Goal: Task Accomplishment & Management: Manage account settings

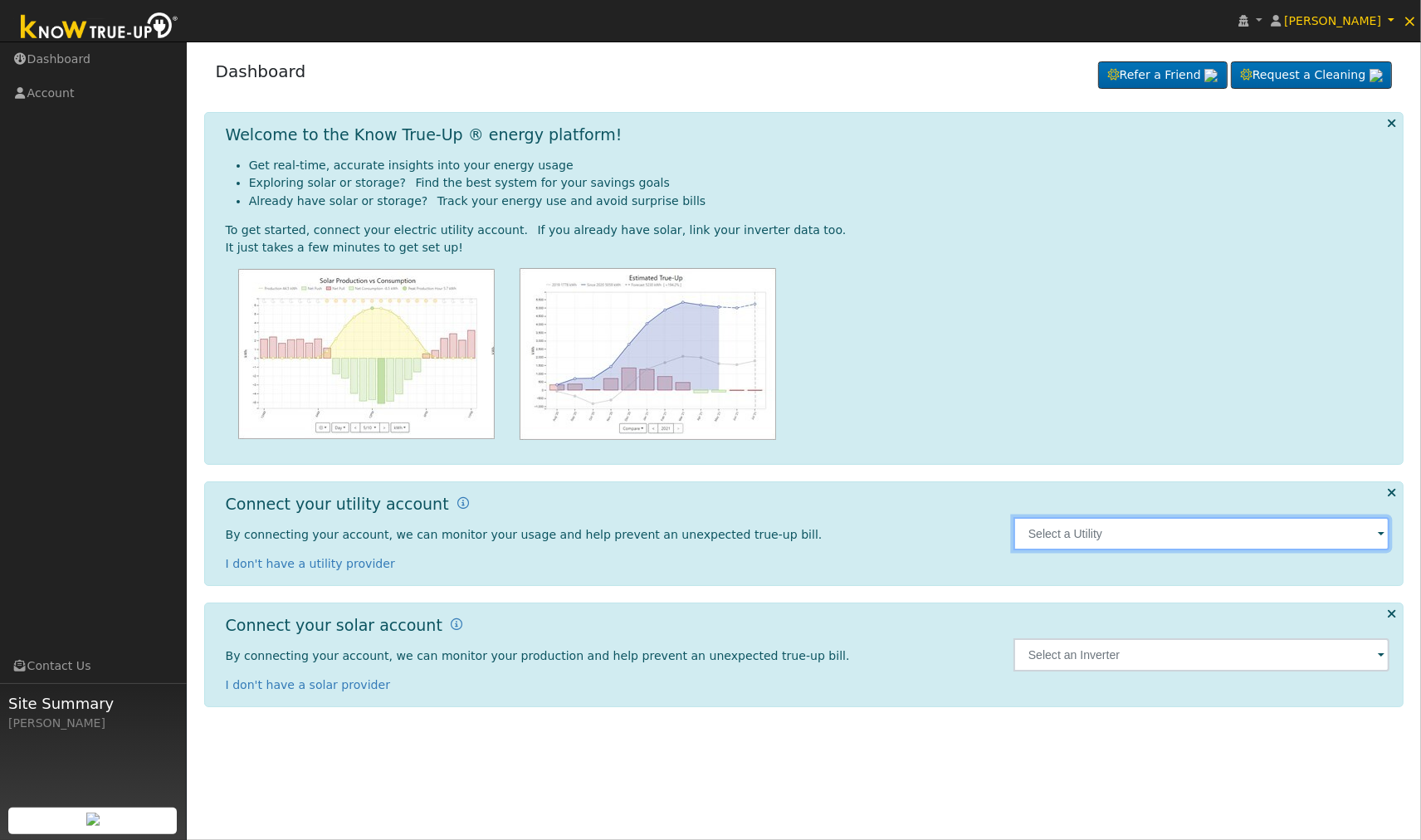
click at [1075, 534] on input "text" at bounding box center [1202, 534] width 376 height 34
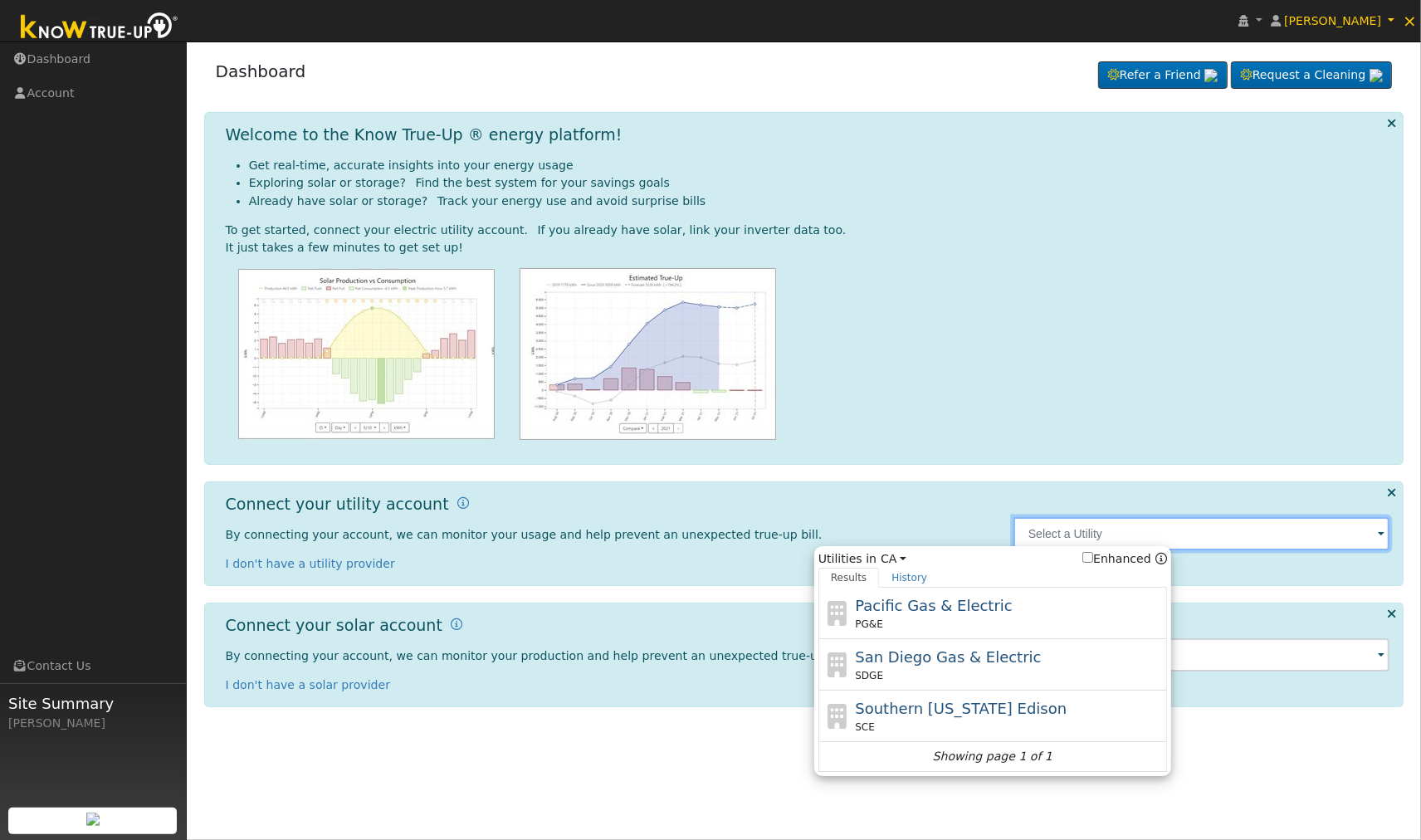
click at [1349, 540] on input "text" at bounding box center [1202, 534] width 376 height 34
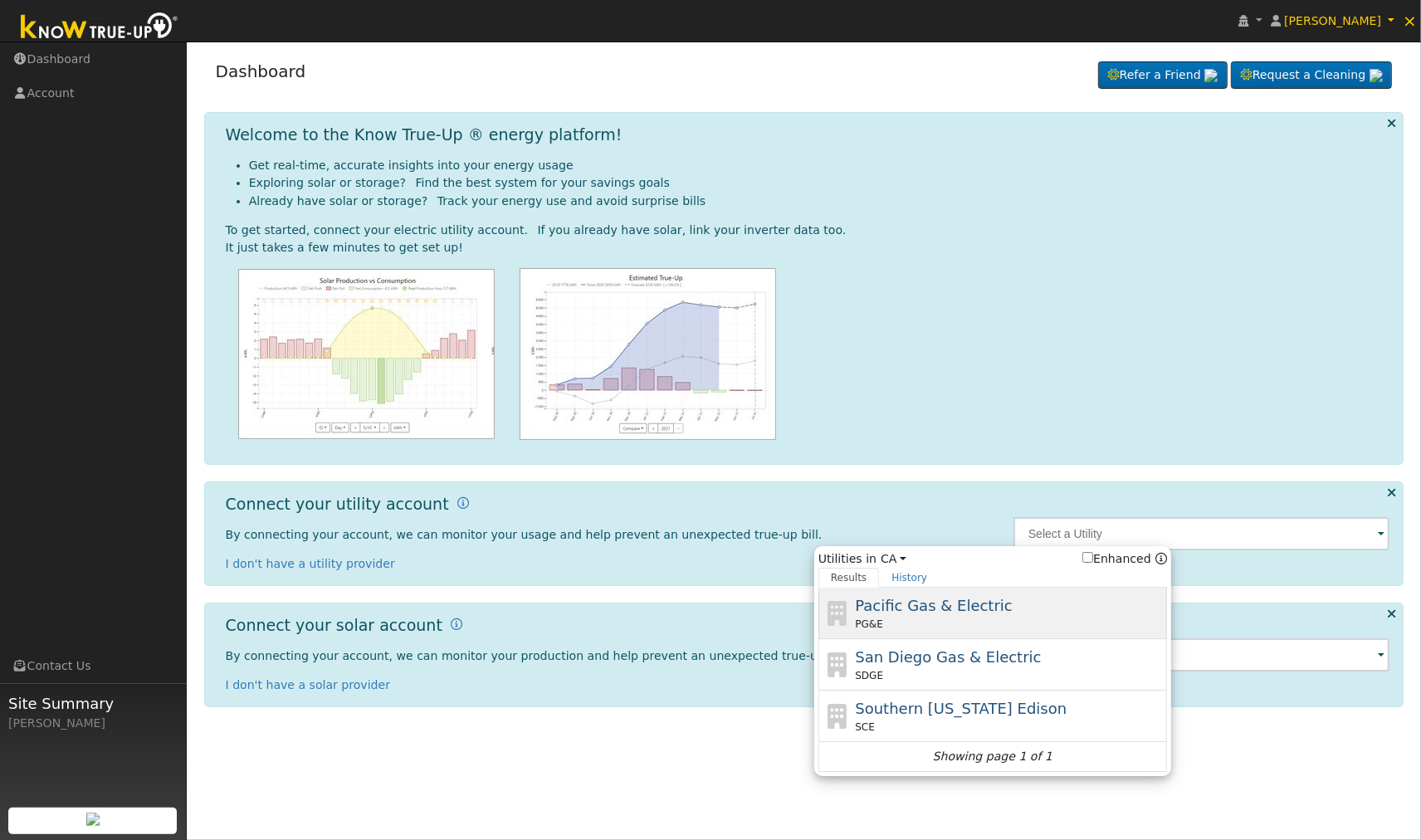
click at [983, 624] on div "PG&E" at bounding box center [1008, 624] width 308 height 15
type input "PG&E"
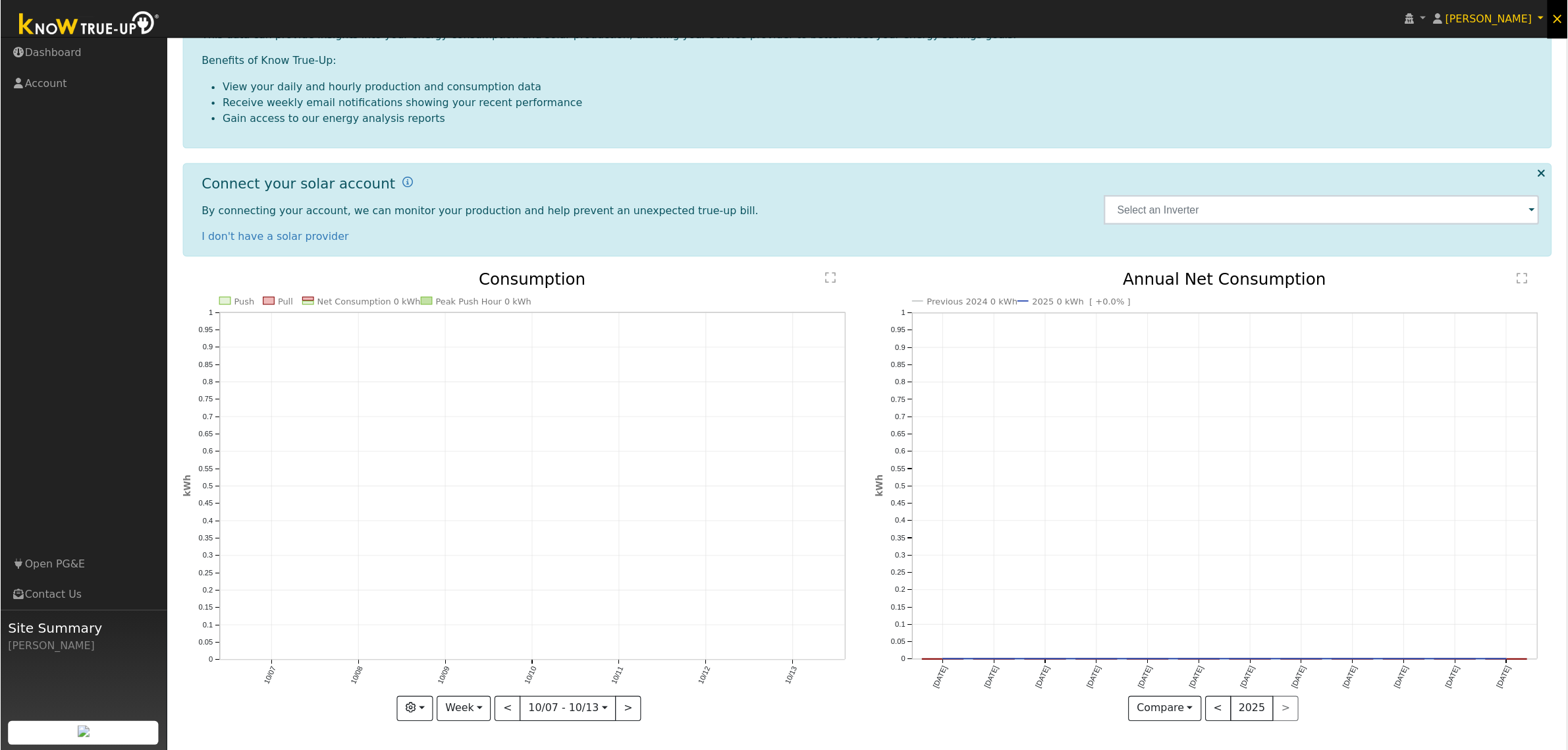
scroll to position [186, 0]
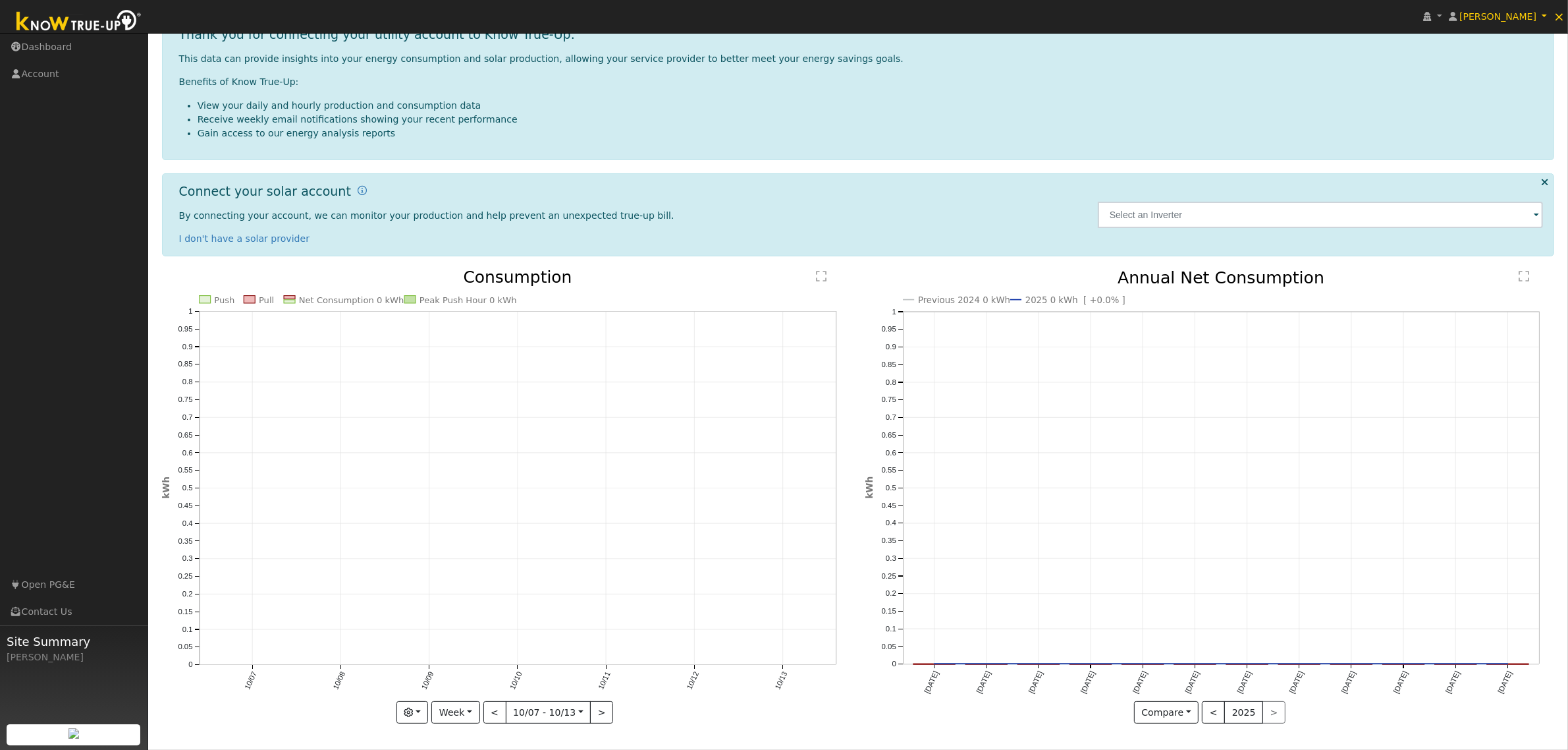
drag, startPoint x: 1379, startPoint y: 0, endPoint x: 900, endPoint y: 224, distance: 528.8
click at [900, 224] on div "By connecting your account, we can monitor your production and help prevent an …" at bounding box center [631, 227] width 905 height 37
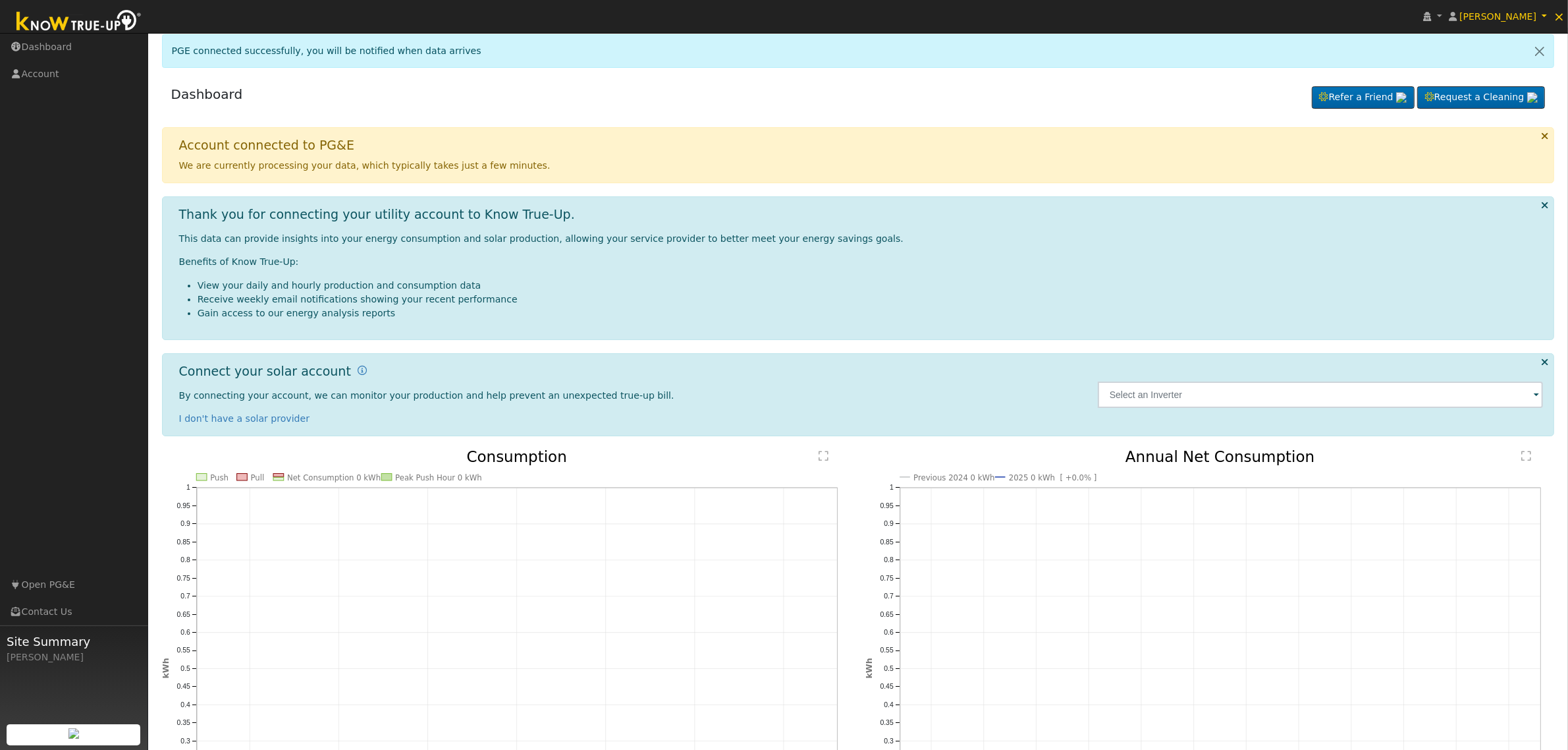
scroll to position [0, 0]
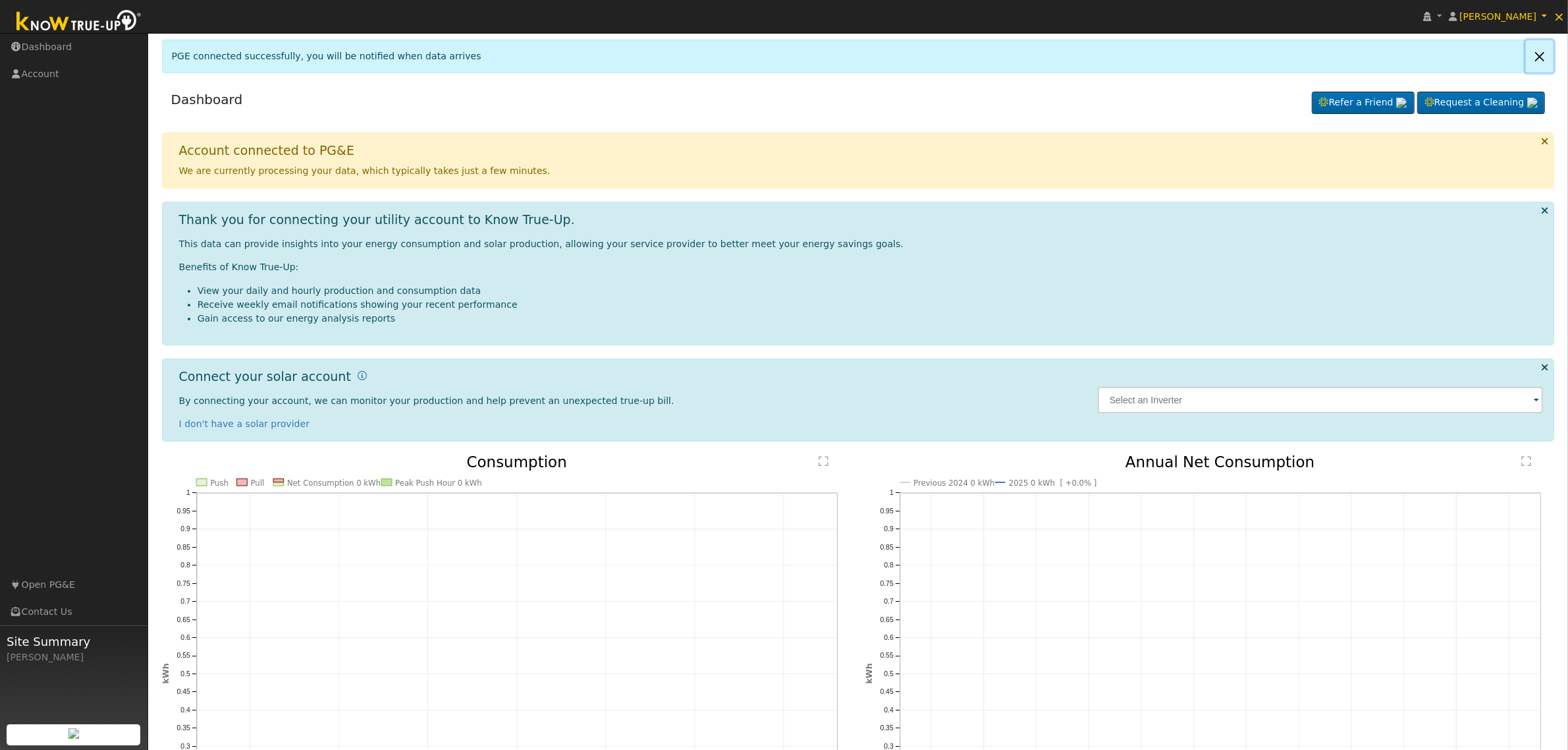
click at [1405, 54] on link at bounding box center [1539, 56] width 27 height 32
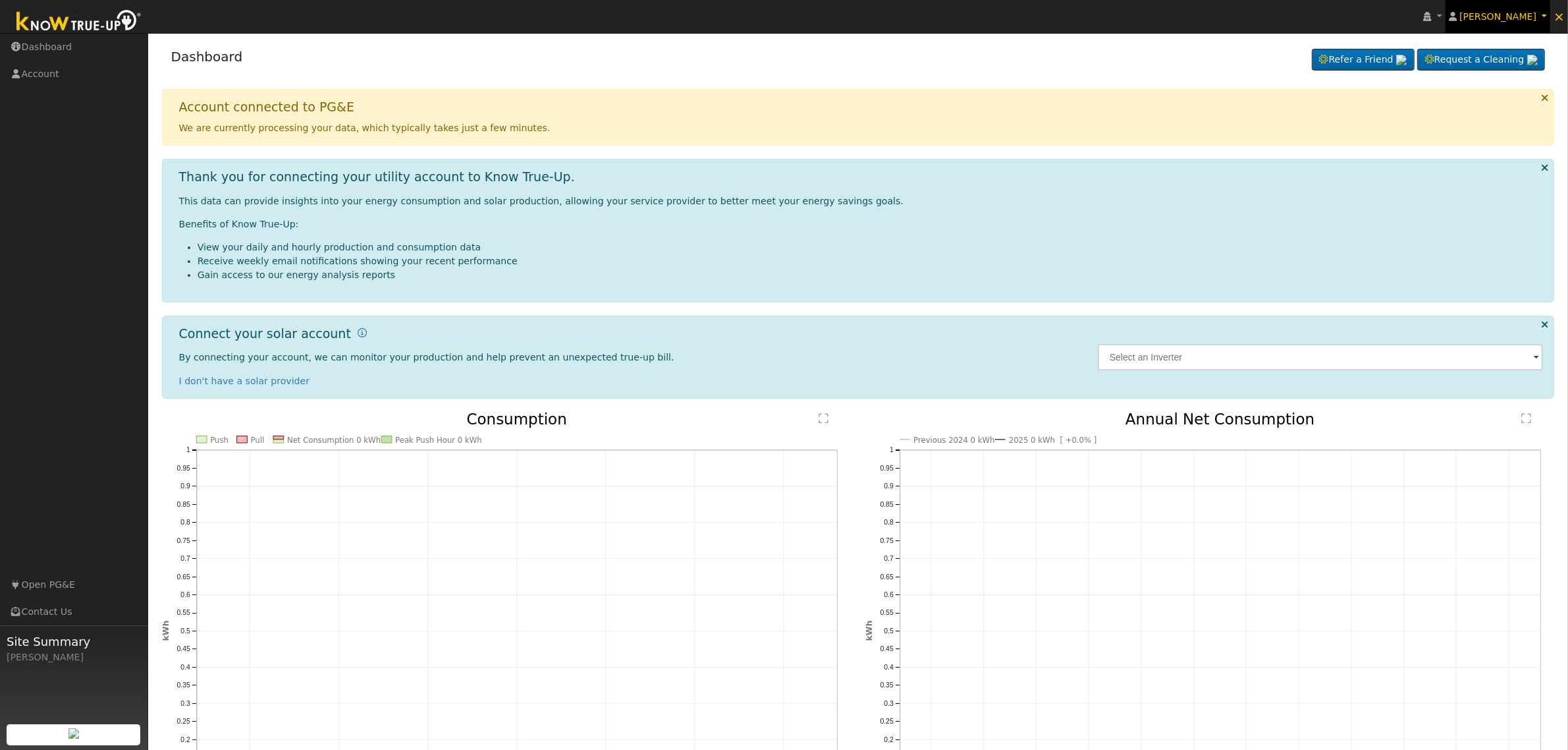
click at [1405, 14] on link "[PERSON_NAME]" at bounding box center [1499, 16] width 105 height 33
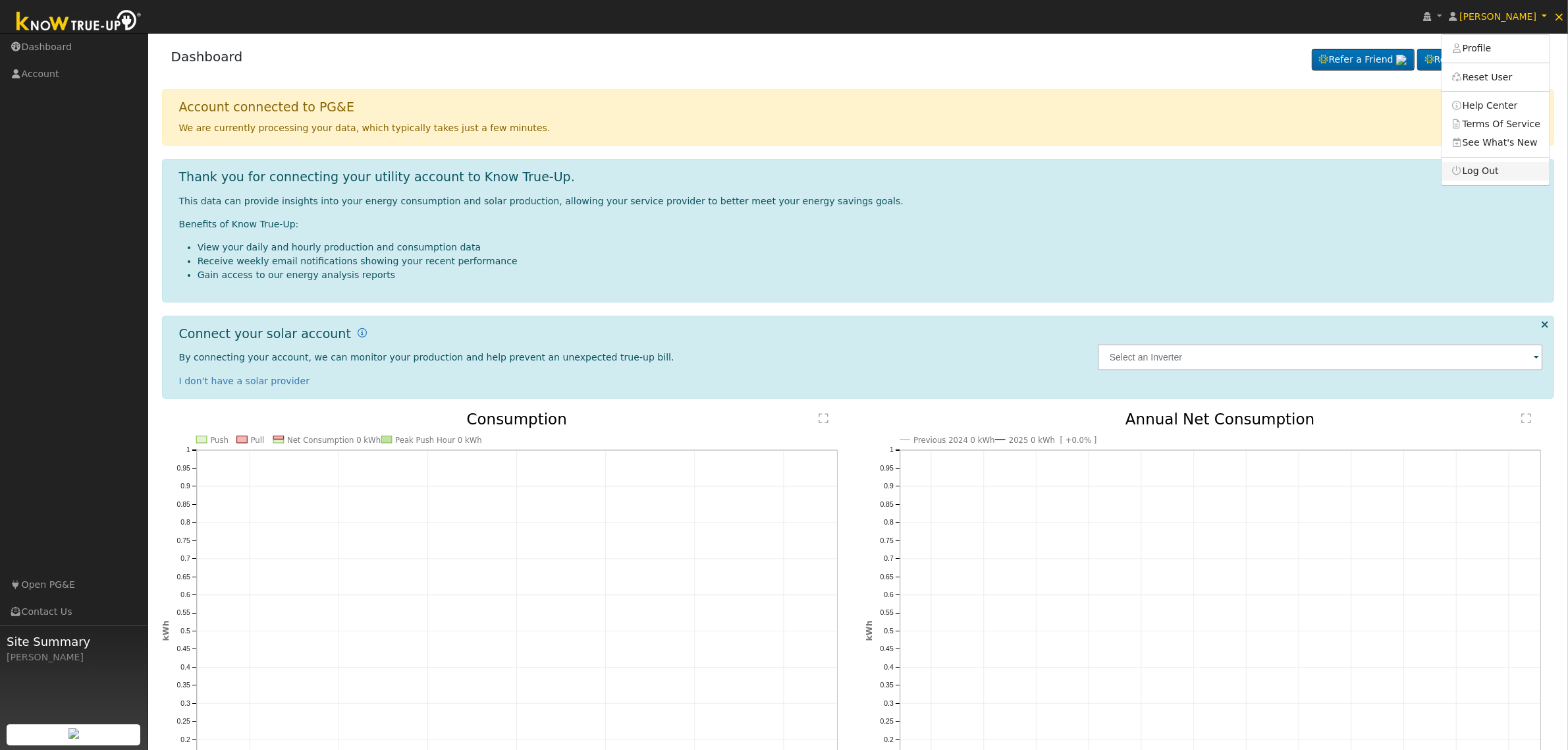
click at [1405, 165] on link "Log Out" at bounding box center [1496, 171] width 108 height 18
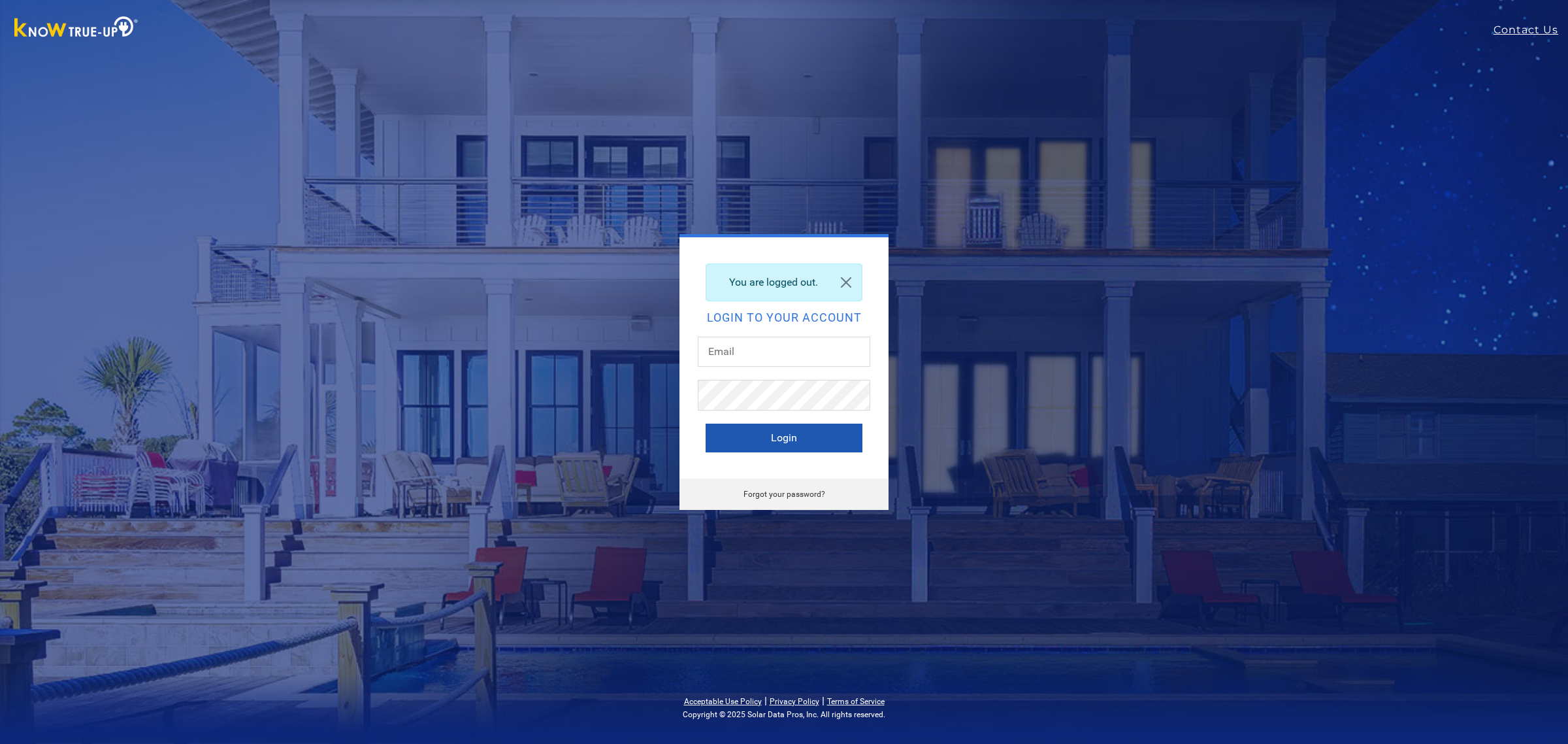
type input "[PERSON_NAME][EMAIL_ADDRESS][DOMAIN_NAME]"
click at [755, 426] on button "Login" at bounding box center [783, 438] width 157 height 29
